Goal: Task Accomplishment & Management: Manage account settings

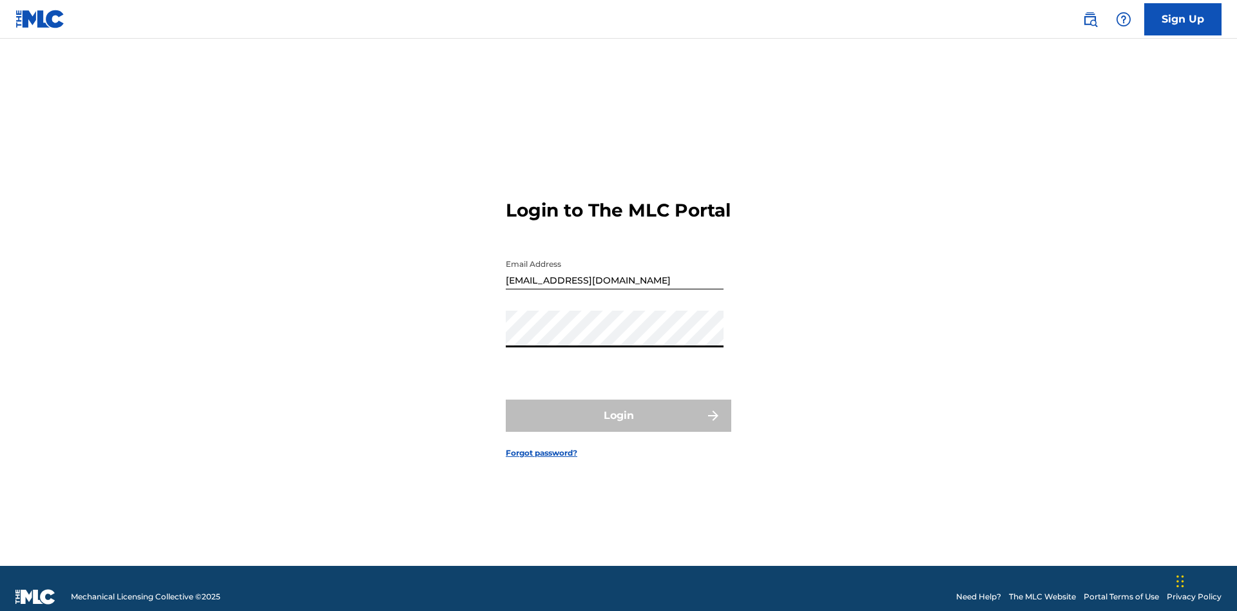
scroll to position [17, 0]
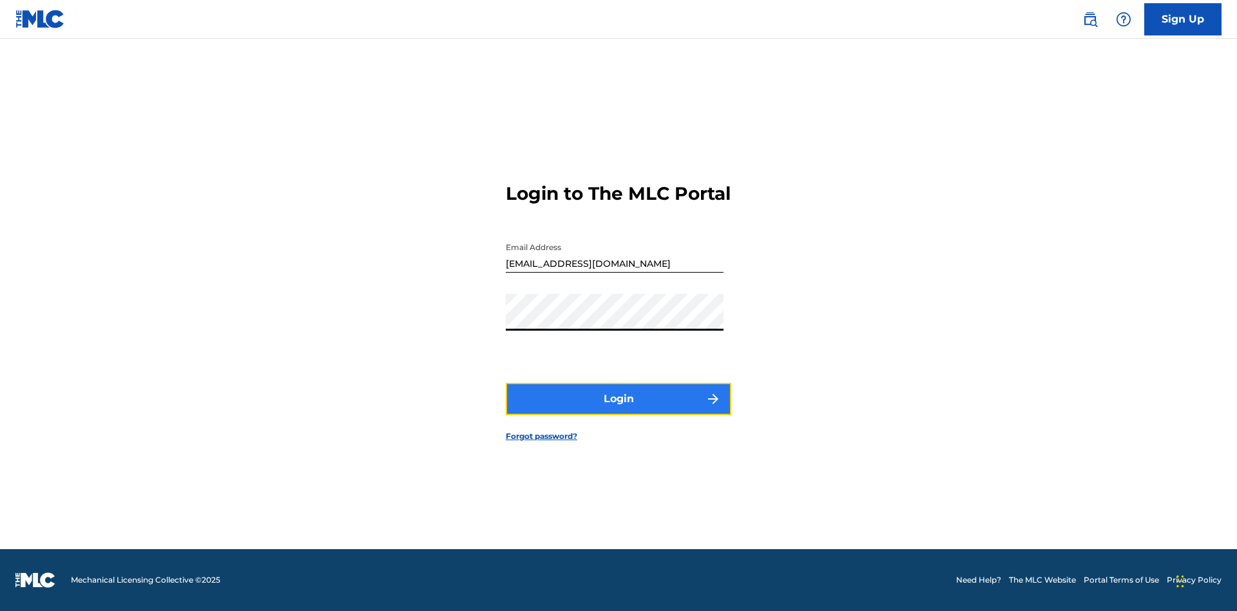
click at [618, 410] on button "Login" at bounding box center [618, 399] width 225 height 32
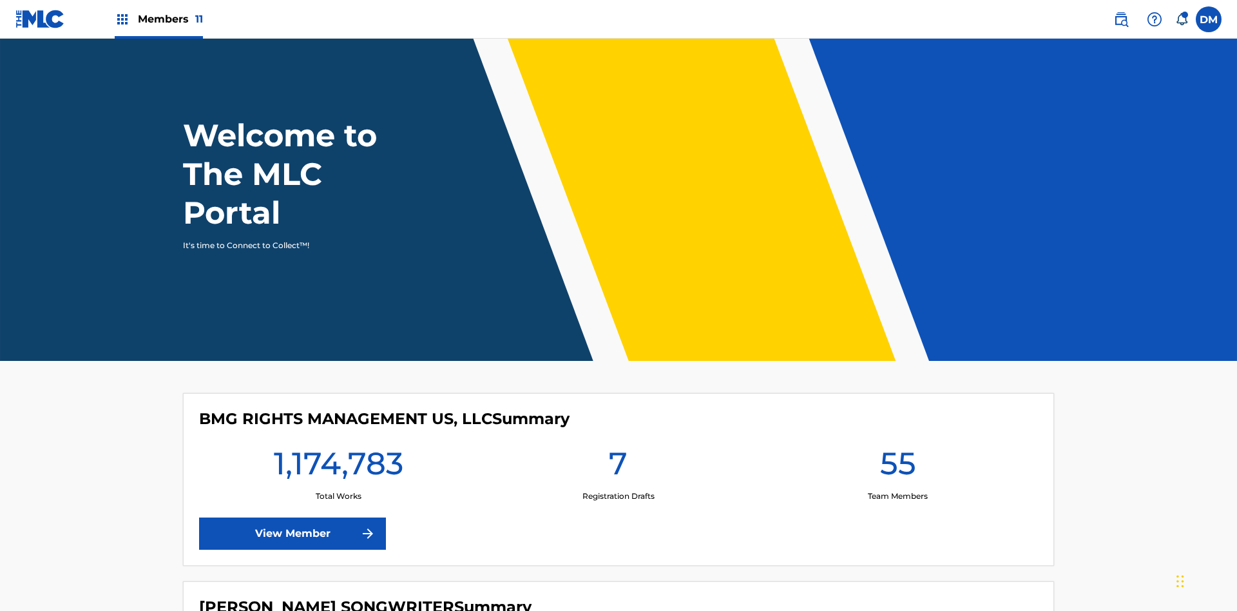
click at [158, 19] on span "Members 11" at bounding box center [170, 19] width 65 height 15
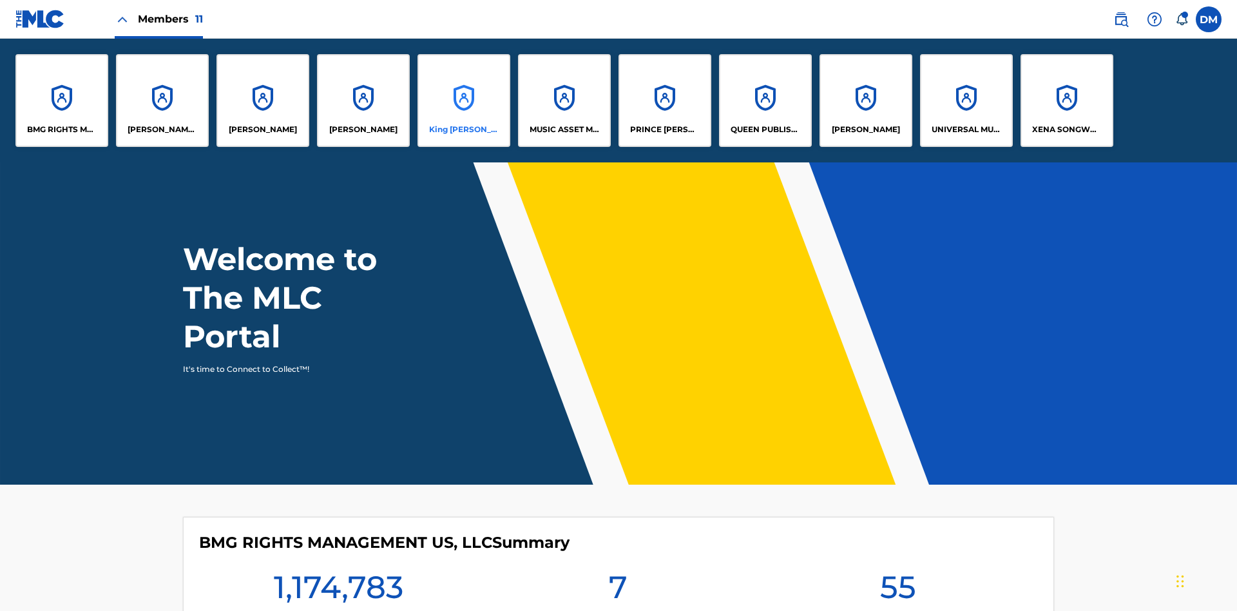
click at [463, 129] on p "King [PERSON_NAME]" at bounding box center [464, 130] width 70 height 12
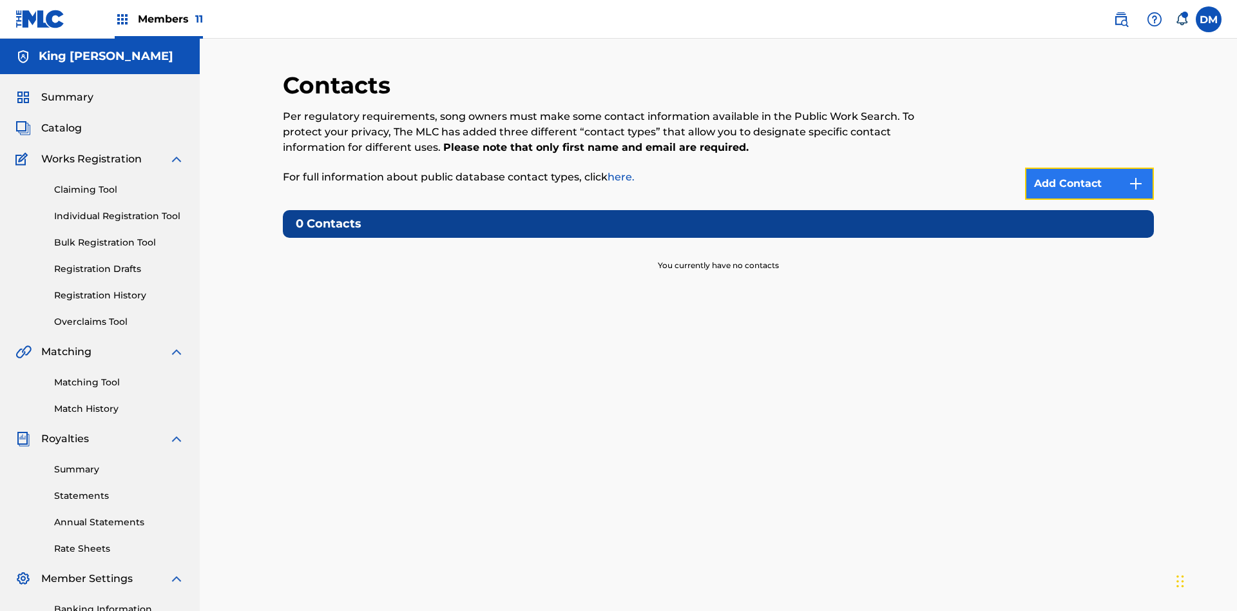
click at [1136, 176] on img at bounding box center [1135, 183] width 15 height 15
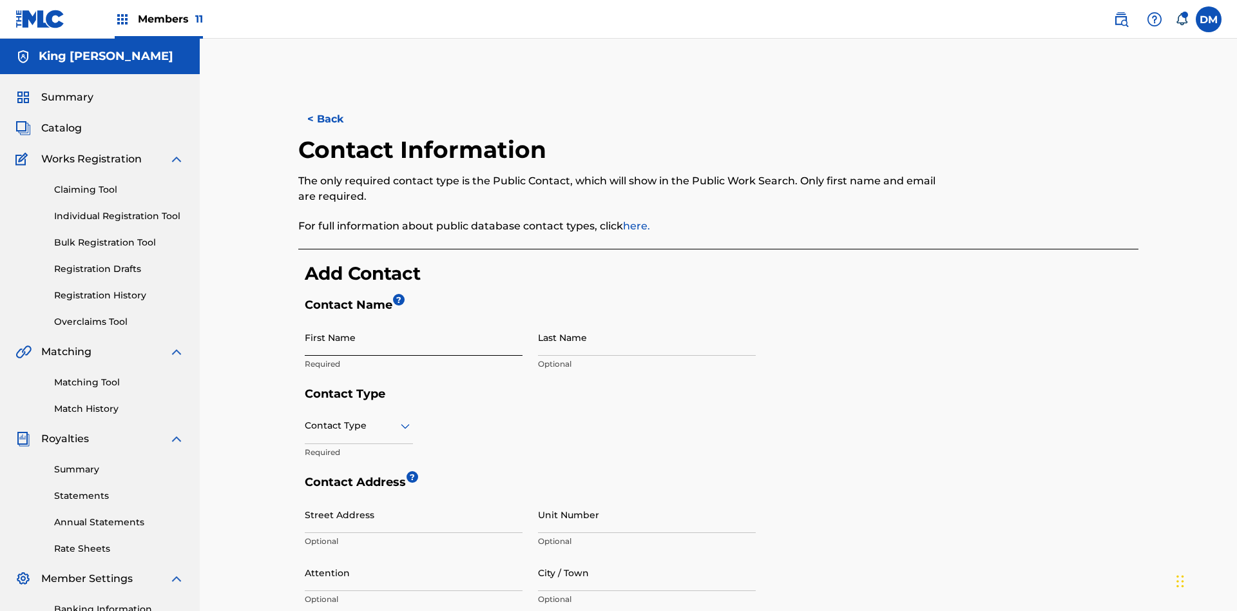
click at [414, 319] on input "First Name" at bounding box center [414, 337] width 218 height 37
type input "2025.09.18.04.24.00"
click at [647, 319] on input "Last Name" at bounding box center [647, 337] width 218 height 37
type input "2025.09.18.04.24.00"
click at [305, 419] on input "text" at bounding box center [306, 426] width 3 height 14
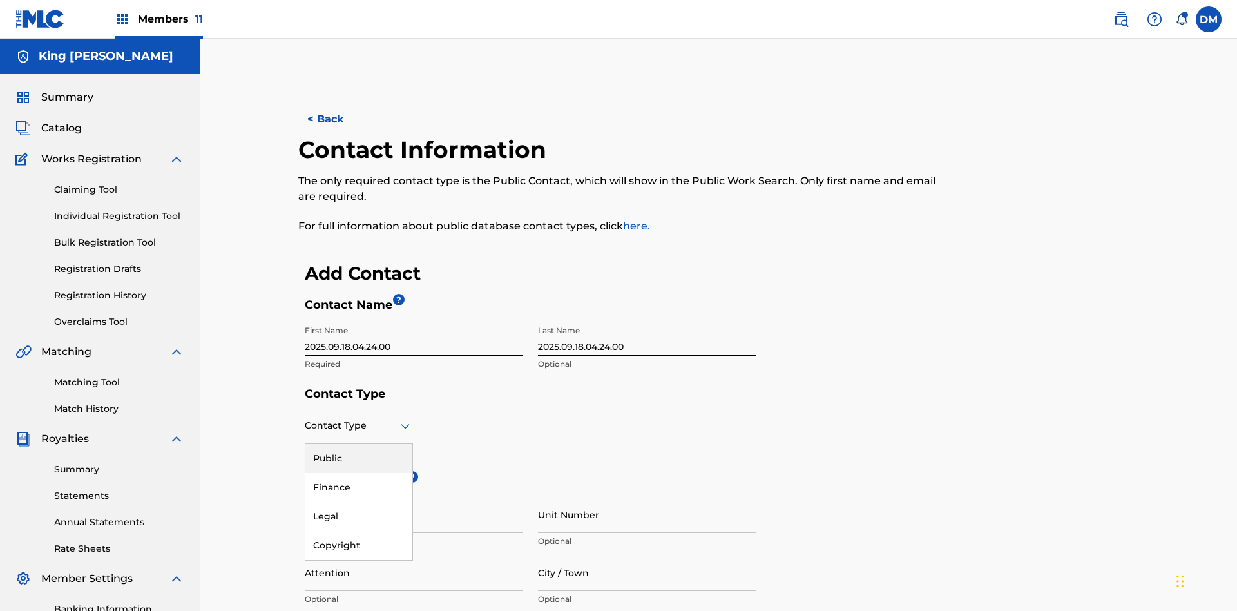
click at [359, 444] on div "Public" at bounding box center [358, 458] width 107 height 29
type input "[EMAIL_ADDRESS][DOMAIN_NAME]"
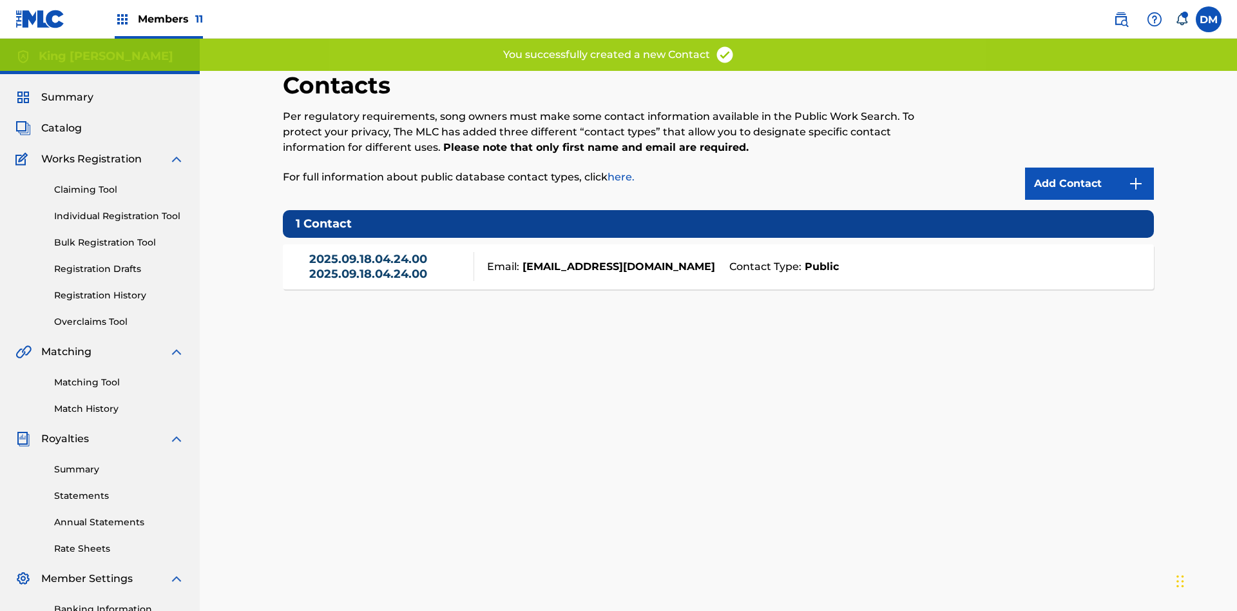
click at [388, 252] on link "2025.09.18.04.24.00 2025.09.18.04.24.00" at bounding box center [388, 266] width 158 height 29
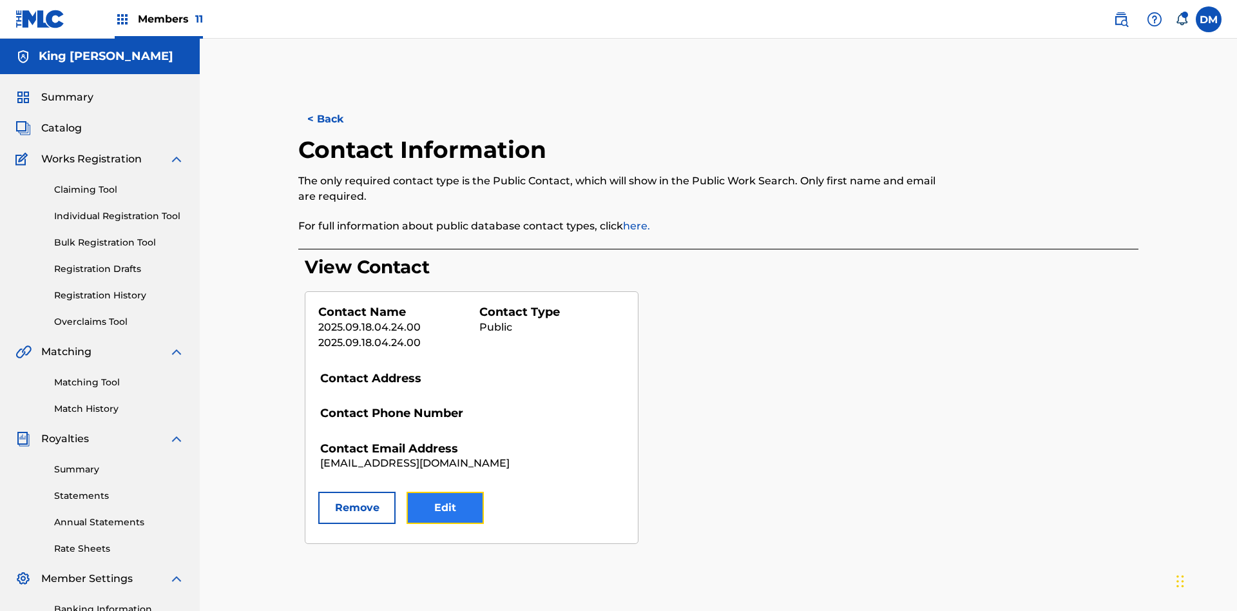
click at [445, 492] on button "Edit" at bounding box center [445, 508] width 77 height 32
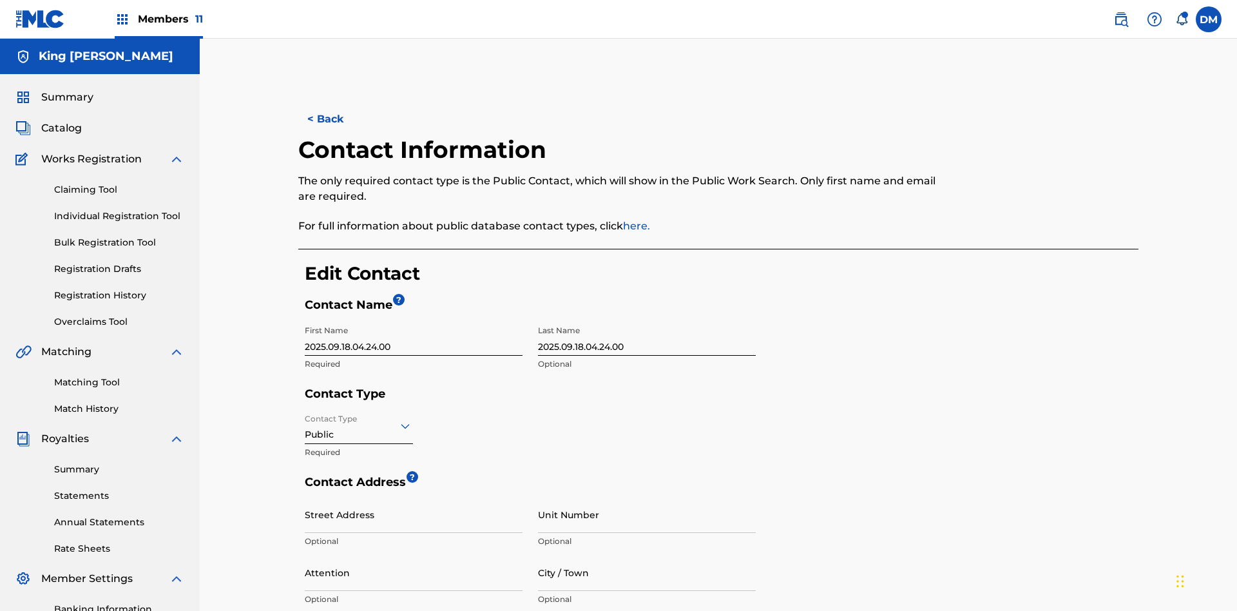
click at [414, 319] on input "2025.09.18.04.24.00" at bounding box center [414, 337] width 218 height 37
type input "2025.09.18.04.26.09"
click at [647, 319] on input "2025.09.18.04.24.00" at bounding box center [647, 337] width 218 height 37
type input "2025.09.18.04.26.09"
click at [305, 419] on input "Contact Type" at bounding box center [306, 426] width 3 height 14
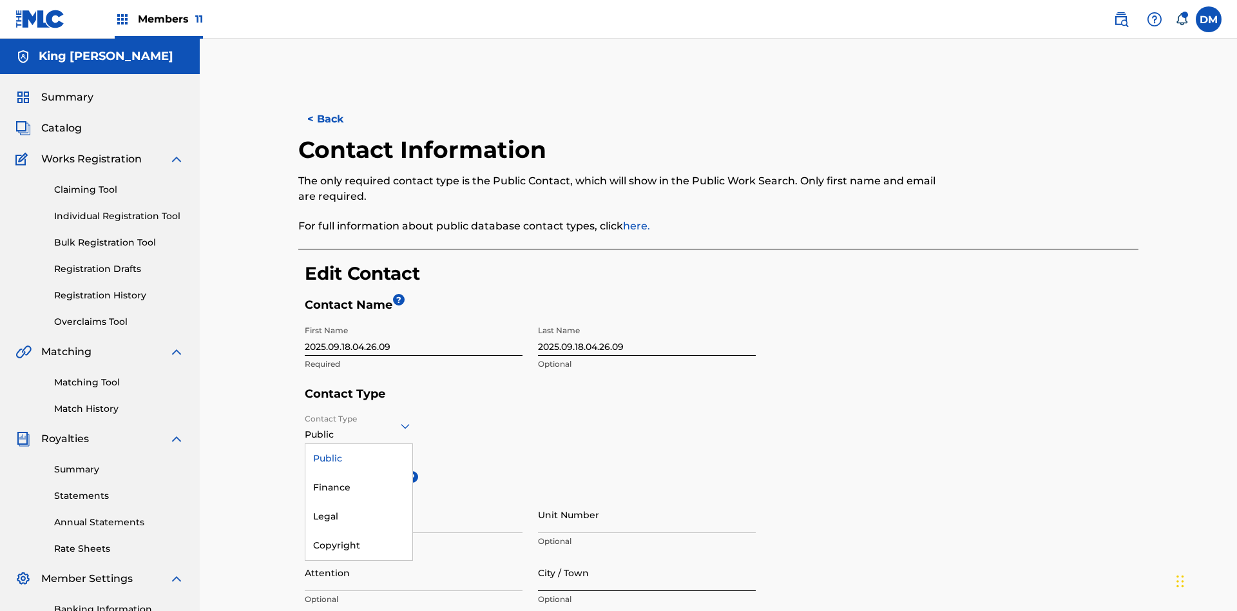
click at [359, 473] on div "Finance" at bounding box center [358, 487] width 107 height 29
click at [647, 554] on input "City / Town" at bounding box center [647, 572] width 218 height 37
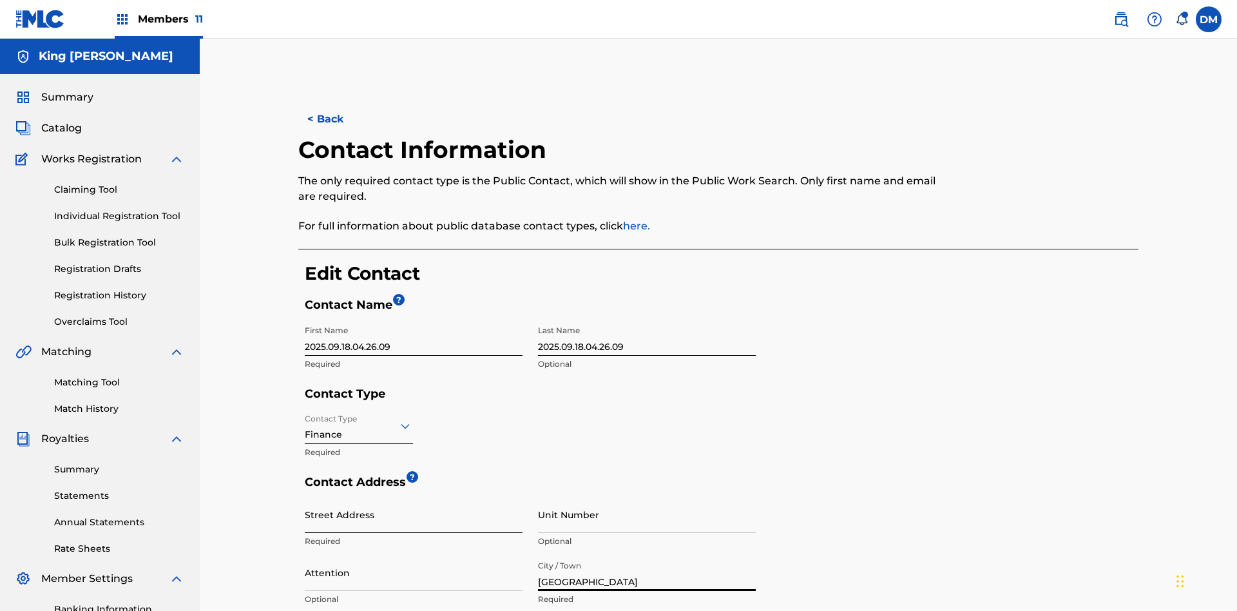
type input "[GEOGRAPHIC_DATA]"
click at [414, 496] on input "Street Address" at bounding box center [414, 514] width 218 height 37
type input "[STREET_ADDRESS]"
click at [647, 496] on input "Unit Number" at bounding box center [647, 514] width 218 height 37
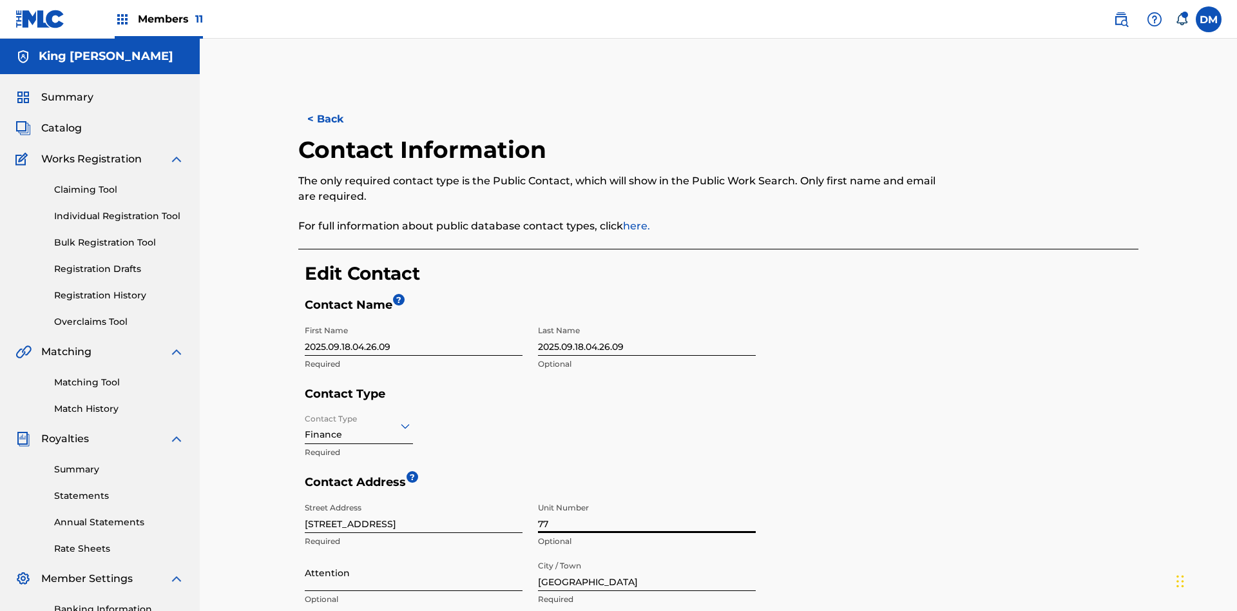
type input "77"
click at [414, 554] on input "Attention" at bounding box center [414, 572] width 218 height 37
type input "[PERSON_NAME]"
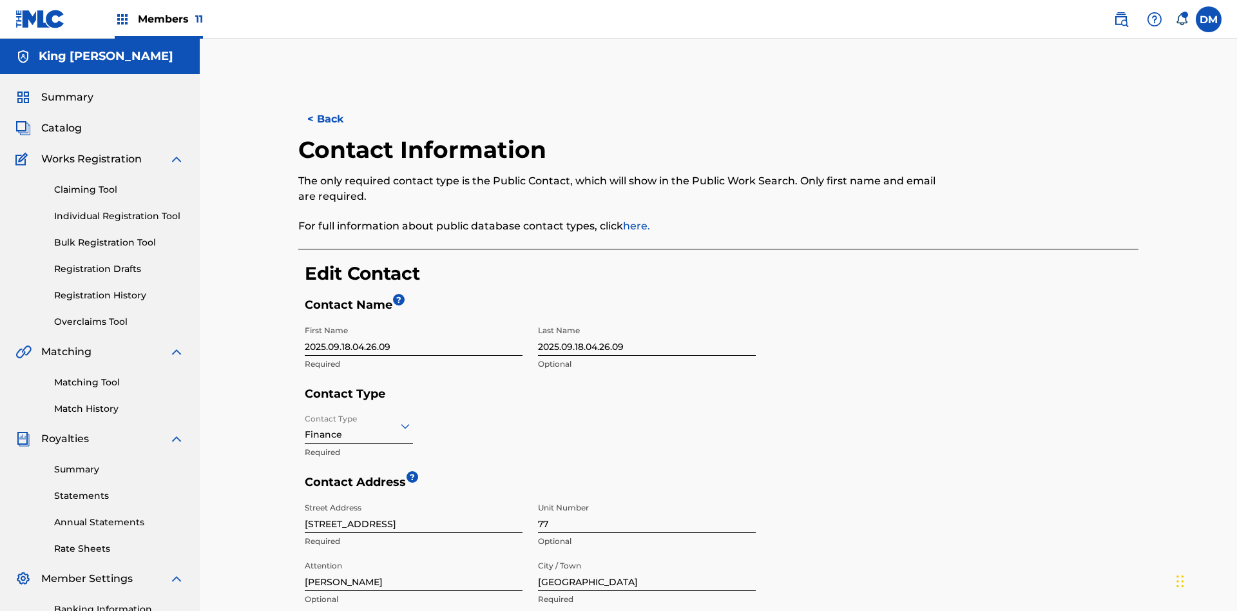
type input "[GEOGRAPHIC_DATA]"
type input "2060"
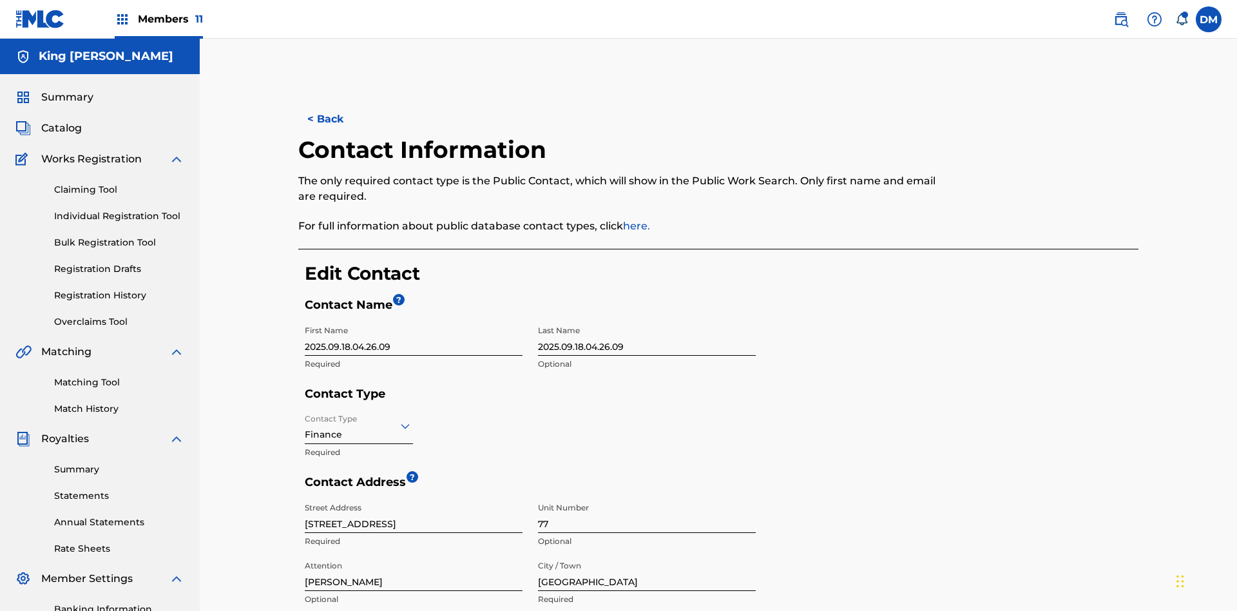
type input "293"
type input "9199000"
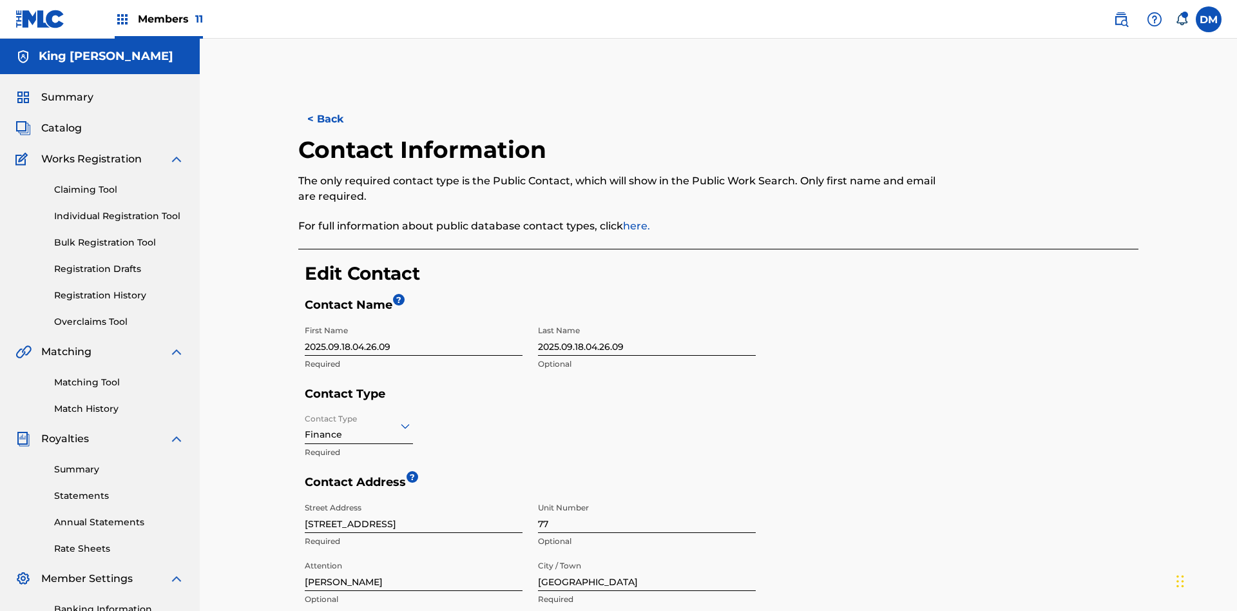
type input "[EMAIL_ADDRESS][DOMAIN_NAME]"
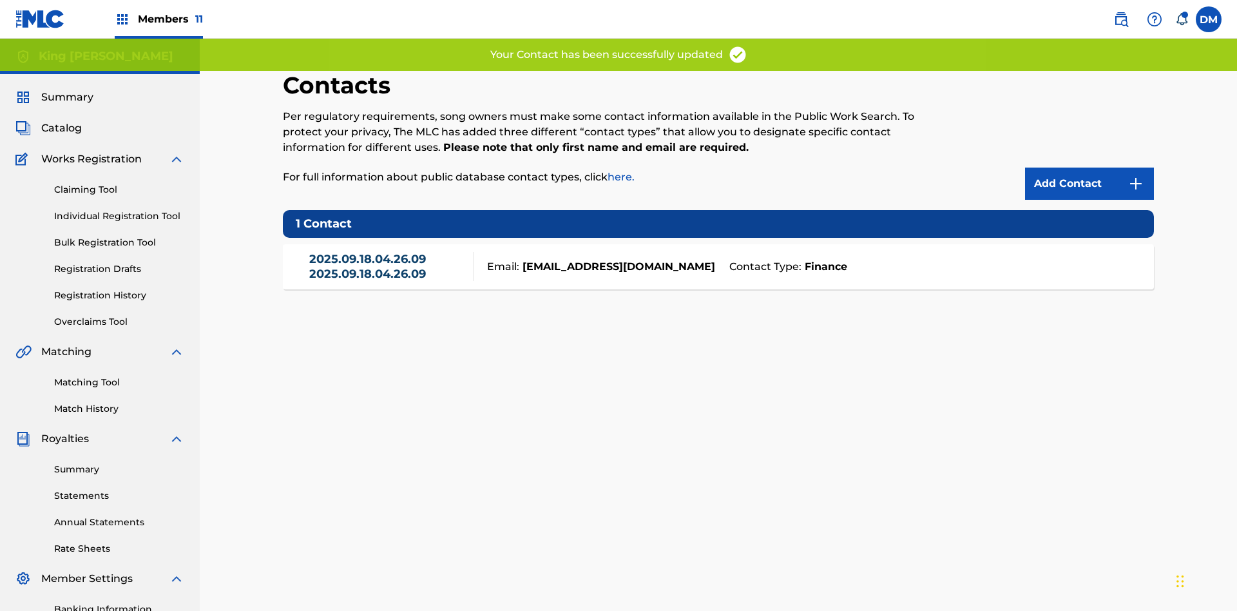
click at [388, 252] on link "2025.09.18.04.26.09 2025.09.18.04.26.09" at bounding box center [388, 266] width 158 height 29
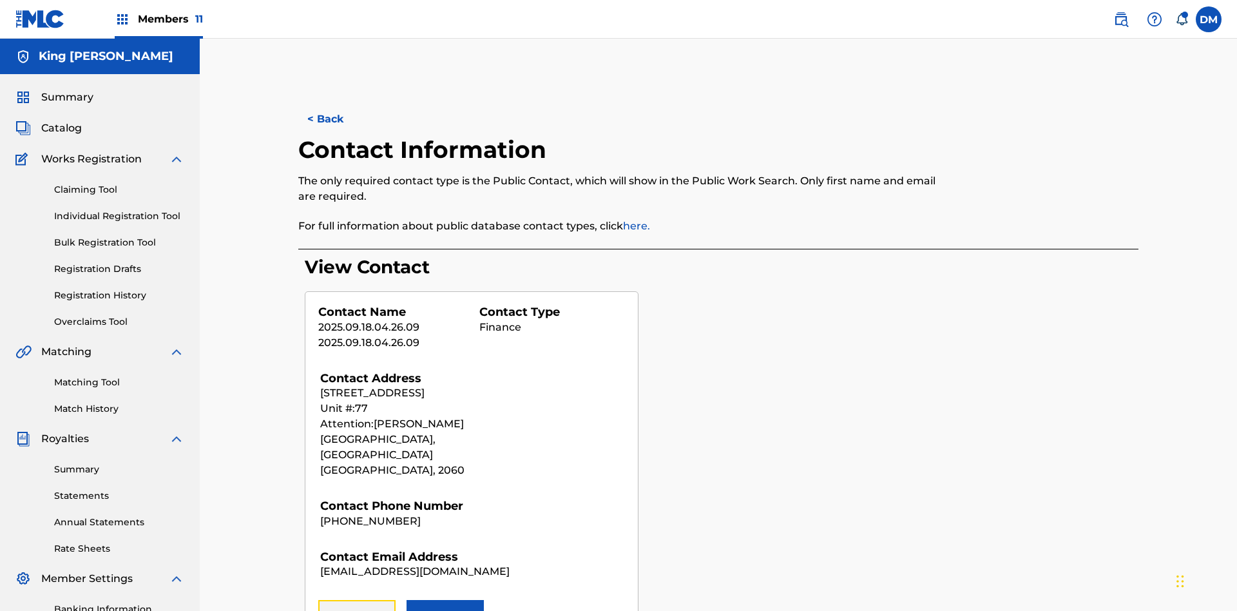
click at [357, 600] on button "Remove" at bounding box center [356, 616] width 77 height 32
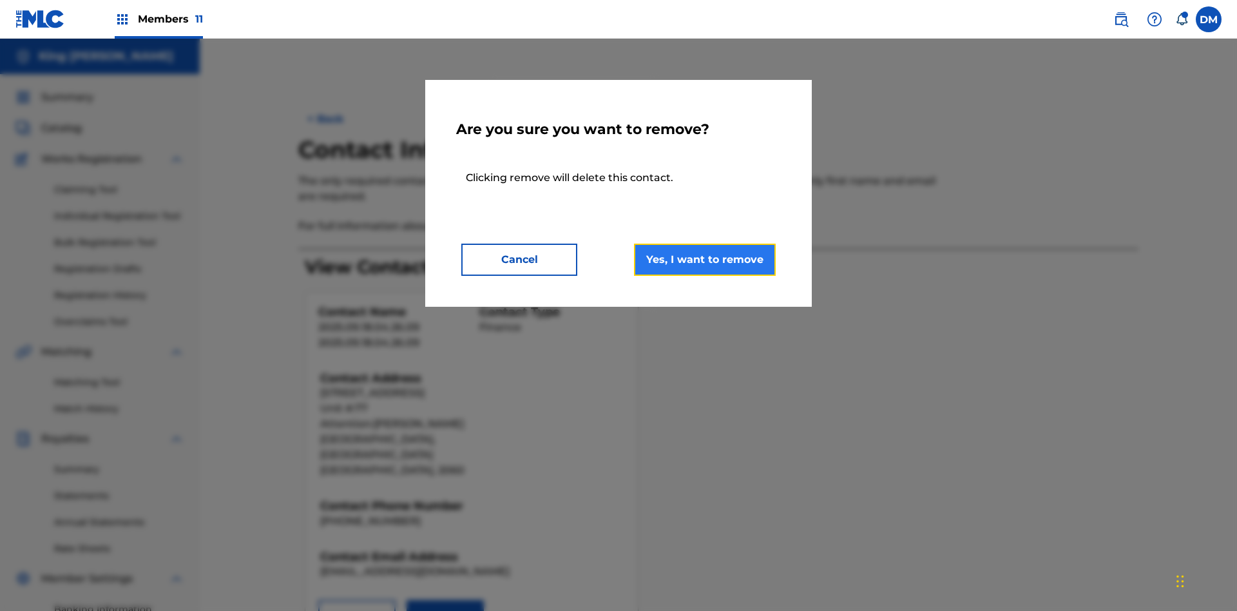
click at [705, 259] on button "Yes, I want to remove" at bounding box center [705, 260] width 142 height 32
